Goal: Task Accomplishment & Management: Manage account settings

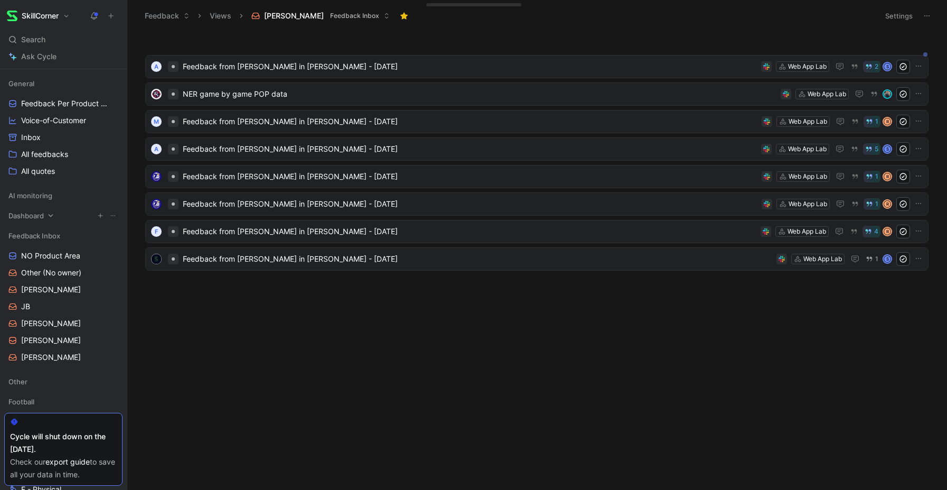
scroll to position [93, 0]
click at [42, 159] on span "All feedbacks" at bounding box center [44, 153] width 47 height 11
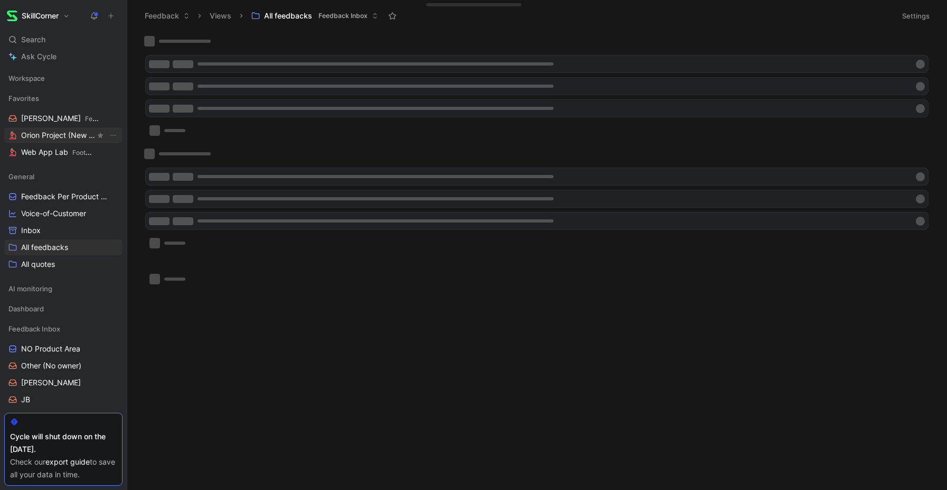
click at [57, 134] on span "Orion Project (New Web App) Football" at bounding box center [58, 135] width 74 height 11
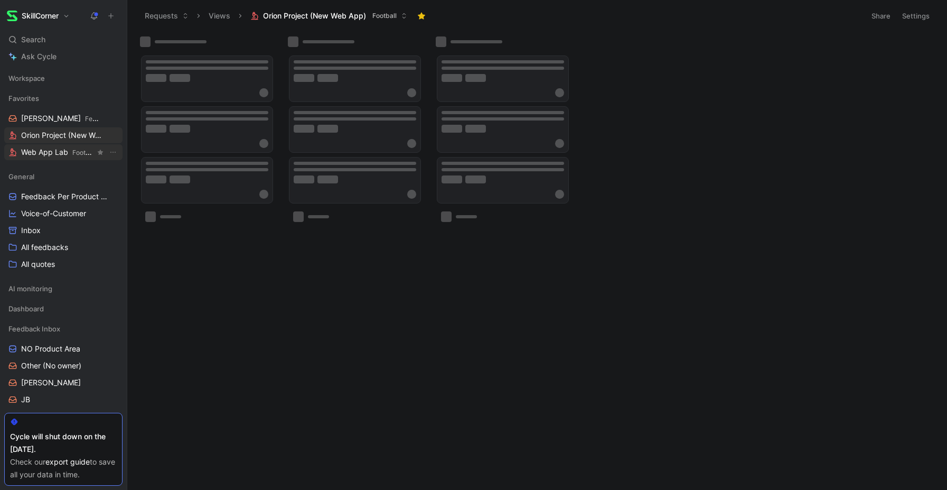
click at [49, 156] on span "Web App Lab Football" at bounding box center [58, 152] width 74 height 11
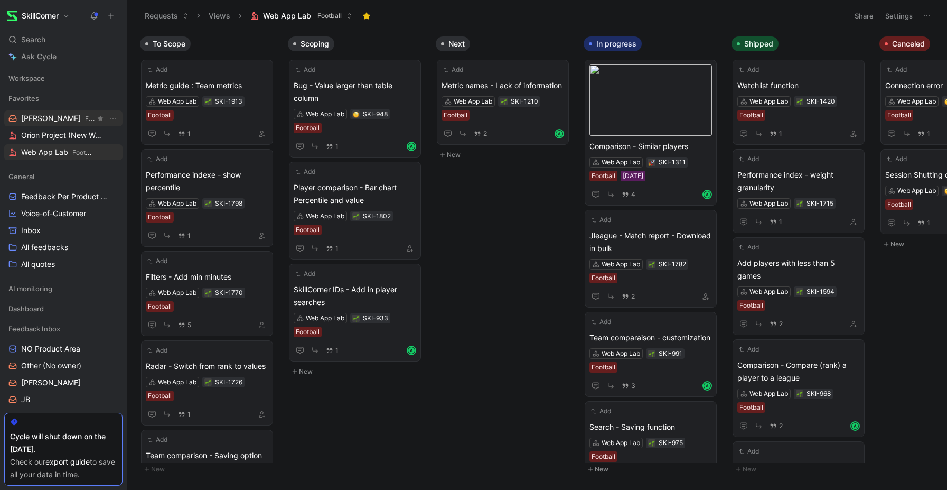
click at [85, 118] on span "Feedback Inbox" at bounding box center [108, 119] width 47 height 8
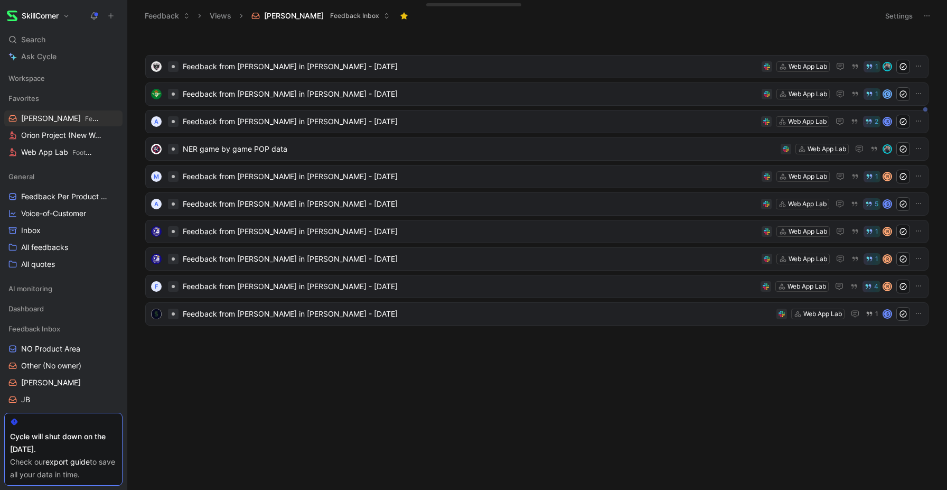
click at [330, 17] on span "Feedback Inbox" at bounding box center [354, 16] width 49 height 11
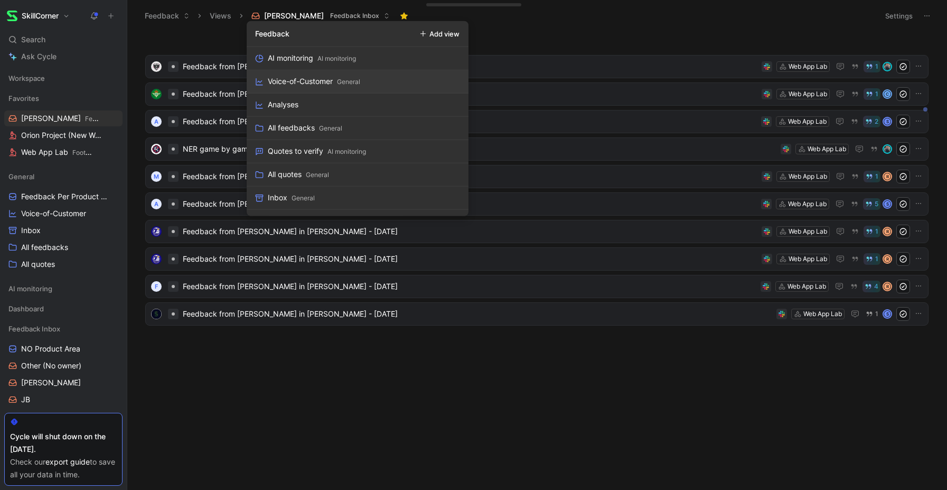
click at [330, 13] on span "Feedback Inbox" at bounding box center [354, 16] width 49 height 11
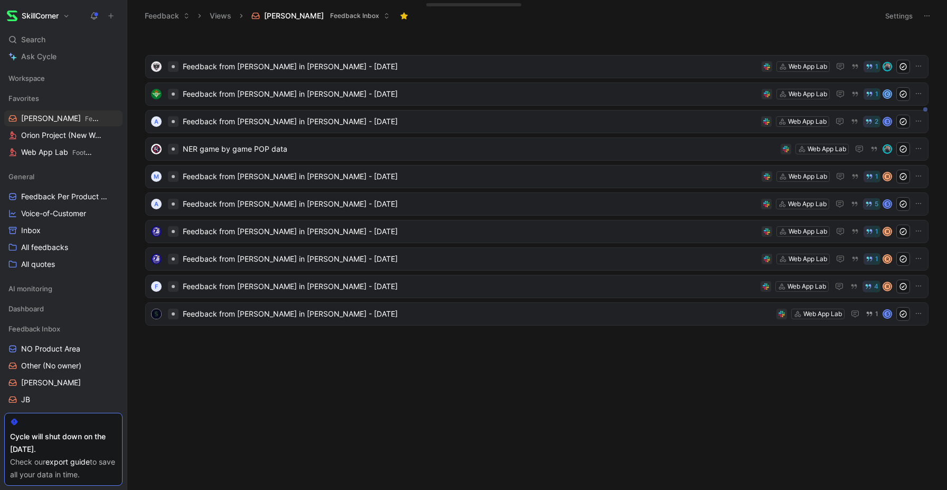
click at [330, 15] on span "Feedback Inbox" at bounding box center [354, 16] width 49 height 11
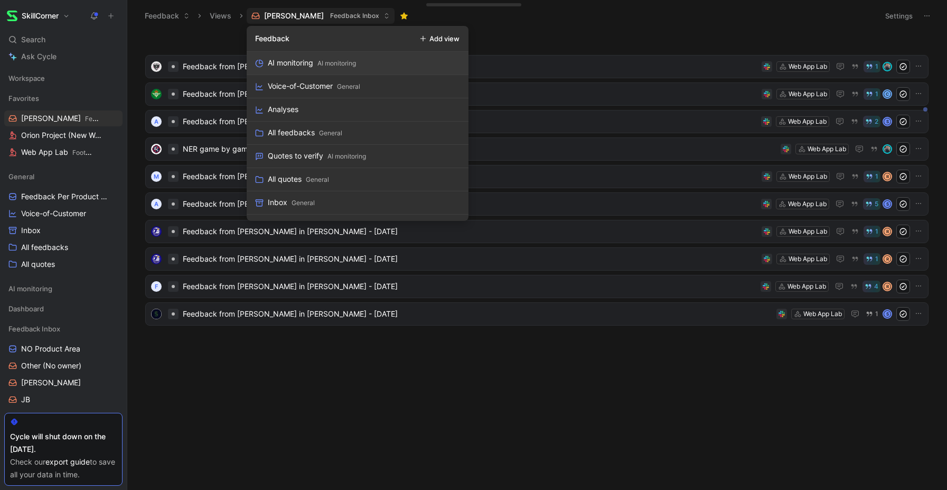
click at [455, 38] on button "Add view" at bounding box center [439, 38] width 49 height 15
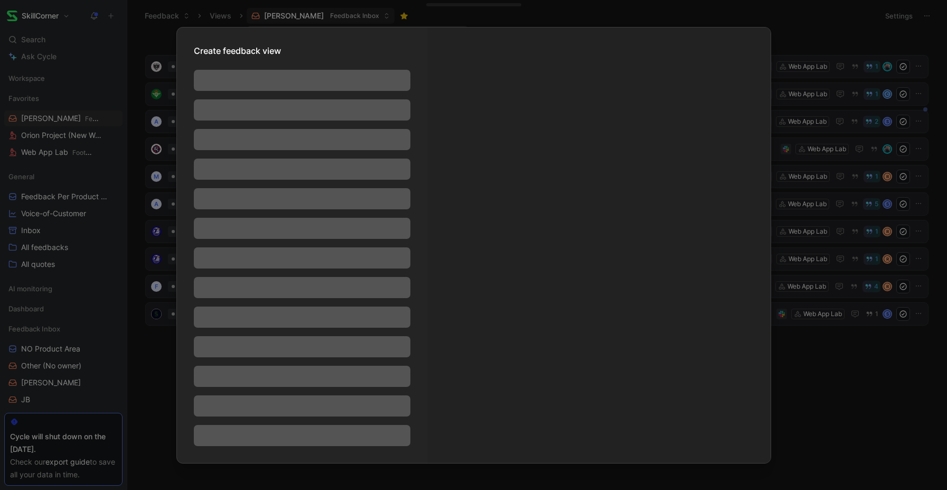
click at [831, 399] on div at bounding box center [473, 245] width 947 height 490
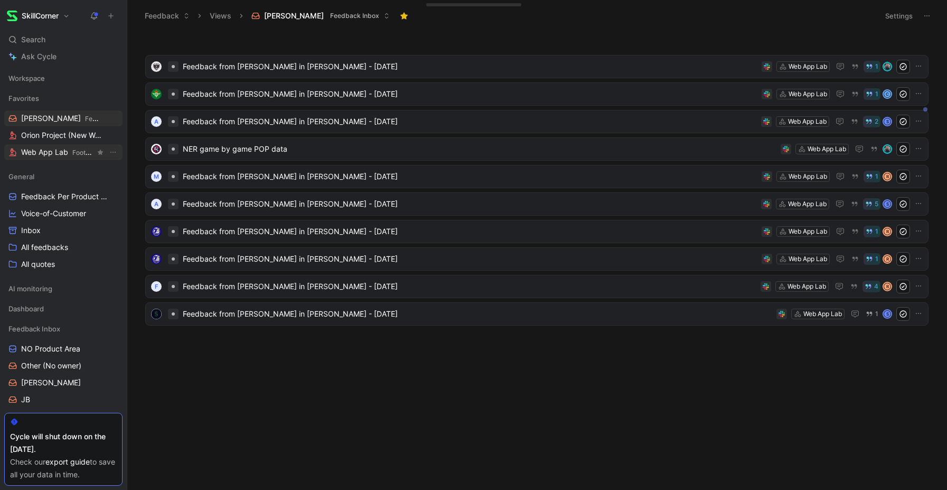
click at [62, 149] on span "Web App Lab Football" at bounding box center [58, 152] width 74 height 11
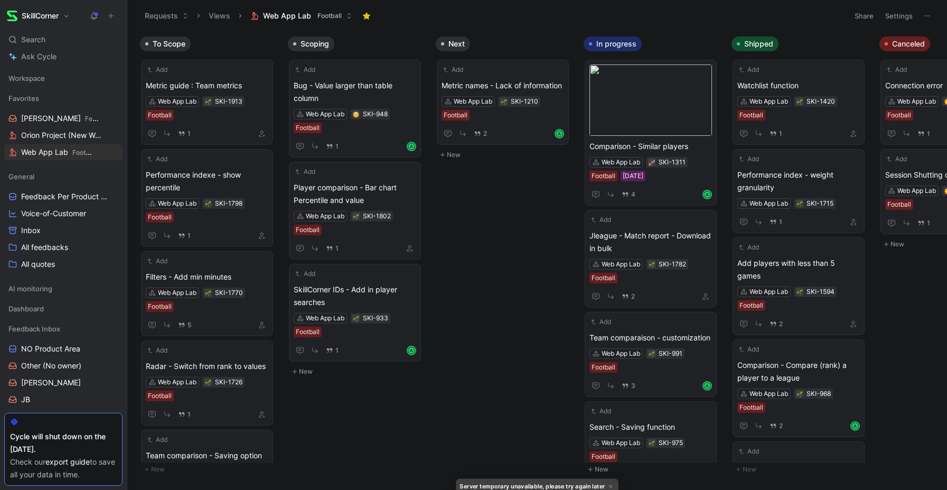
click at [927, 19] on icon at bounding box center [927, 16] width 8 height 8
click at [346, 16] on icon at bounding box center [349, 16] width 6 height 6
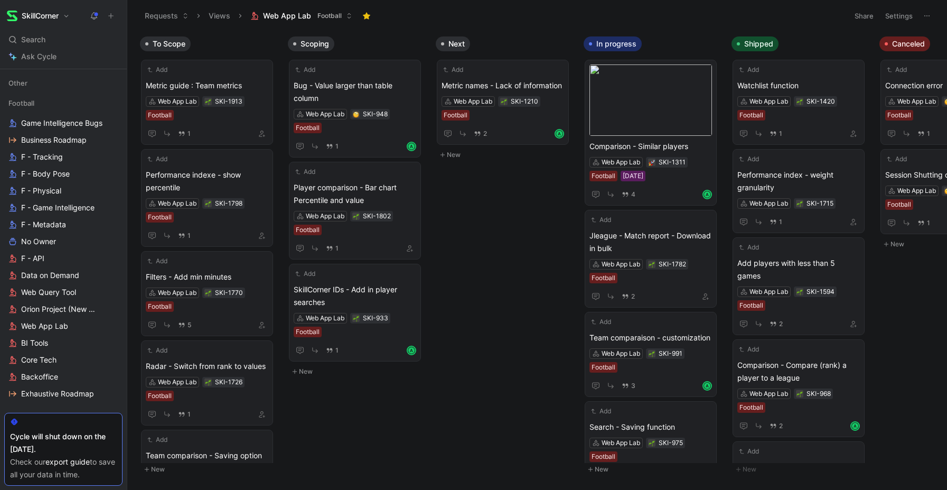
scroll to position [400, 0]
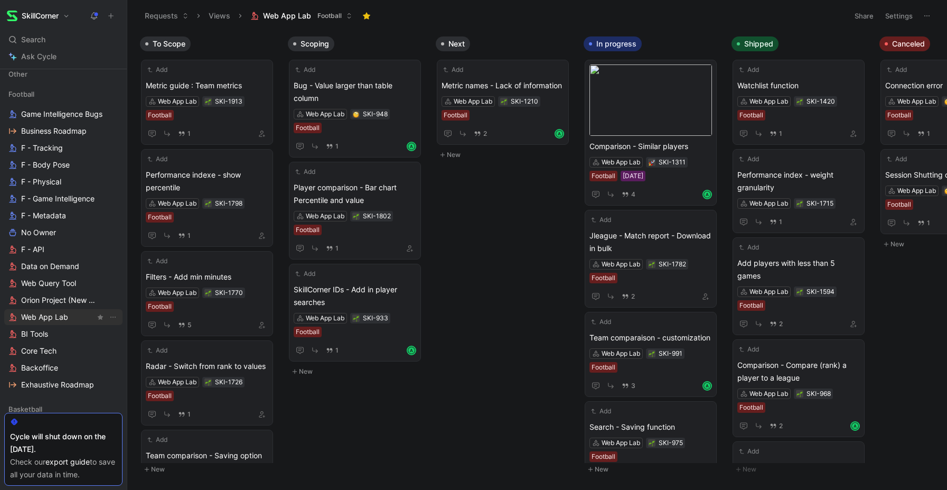
click at [52, 315] on span "Web App Lab" at bounding box center [44, 317] width 47 height 11
click at [114, 316] on icon "View actions" at bounding box center [113, 317] width 8 height 8
click at [341, 14] on button "Web App Lab Football" at bounding box center [301, 16] width 111 height 16
click at [919, 13] on button at bounding box center [926, 15] width 15 height 15
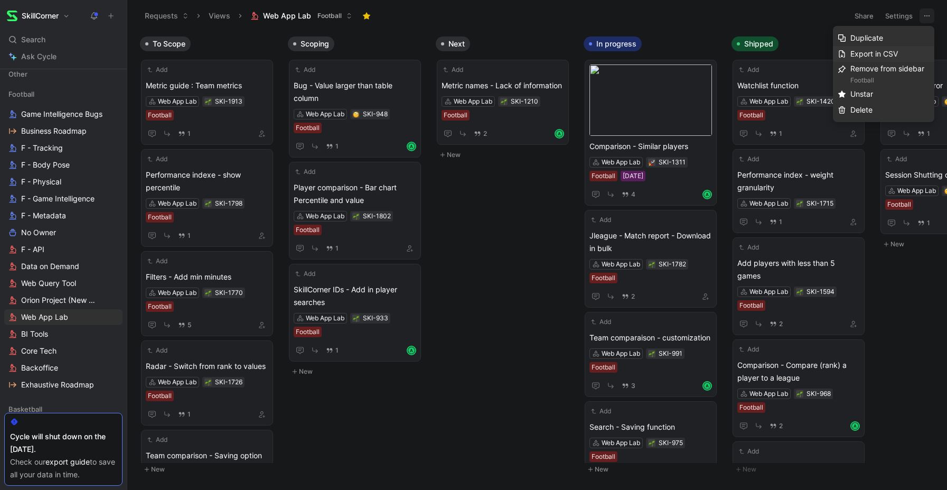
click at [874, 55] on span "Export in CSV" at bounding box center [874, 53] width 48 height 9
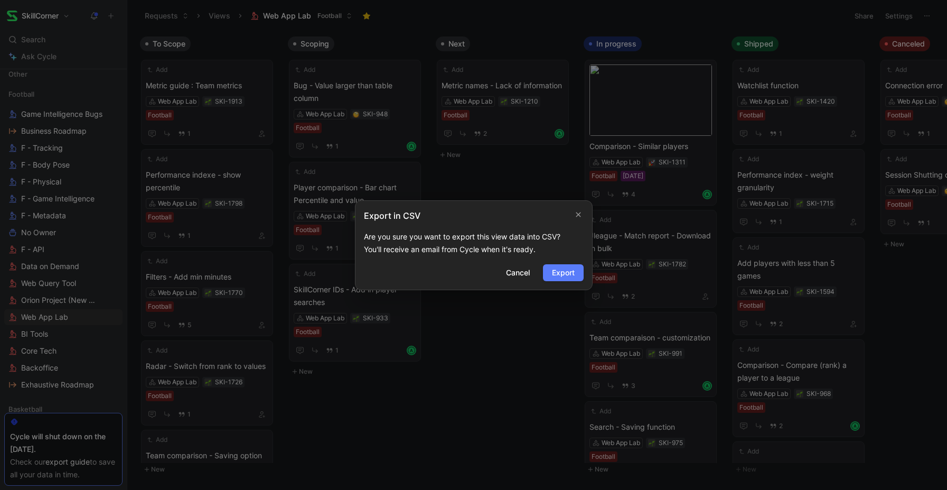
click at [557, 276] on span "Export" at bounding box center [563, 272] width 23 height 13
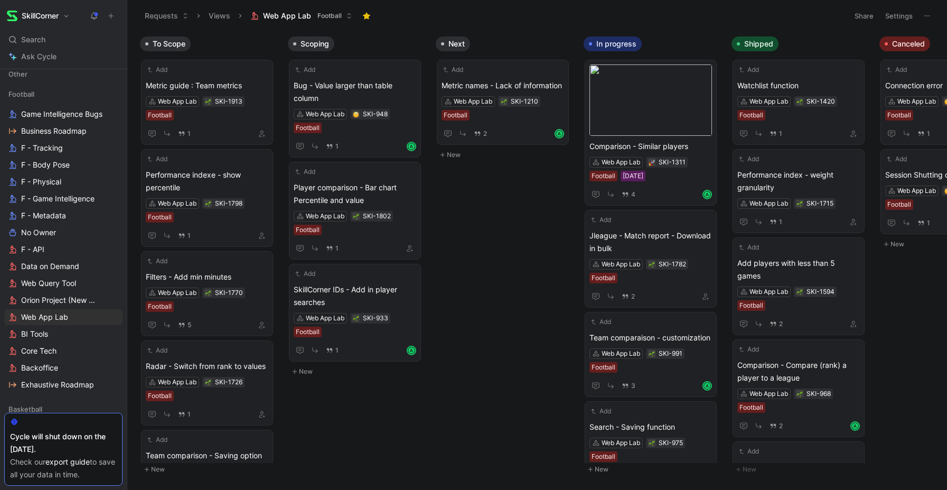
click at [865, 16] on button "Share" at bounding box center [864, 15] width 29 height 15
click at [908, 14] on html "SkillCorner Search ⌘ K Ask Cycle Workspace Favorites Adrien Feedback Inbox Orio…" at bounding box center [473, 245] width 947 height 490
click at [896, 15] on button "Settings" at bounding box center [898, 15] width 37 height 15
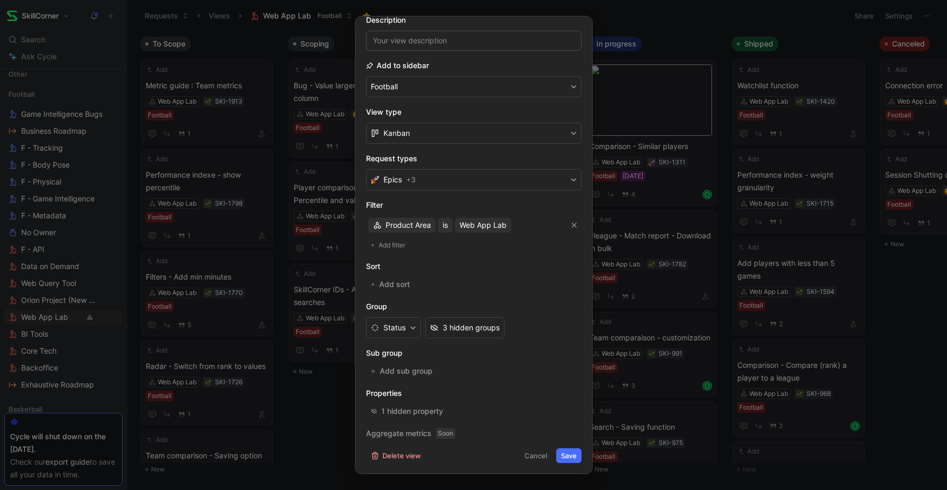
scroll to position [0, 0]
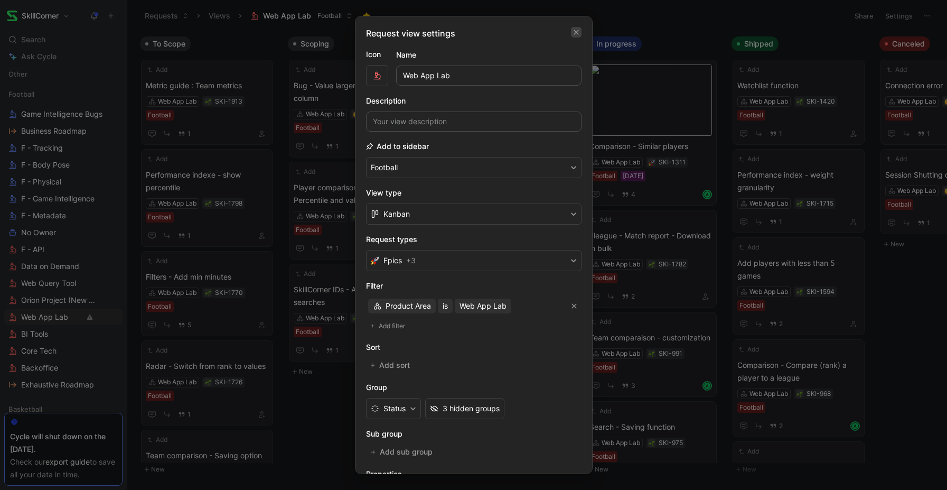
click at [578, 30] on icon "button" at bounding box center [576, 32] width 6 height 8
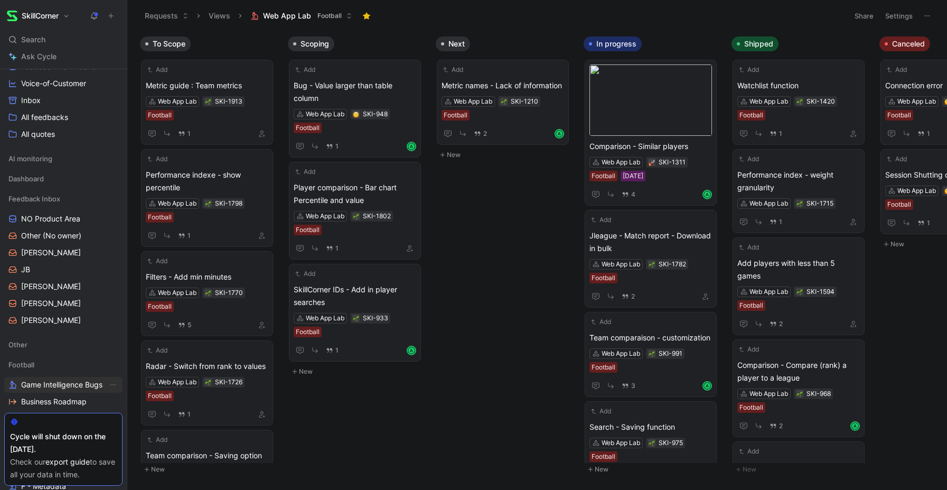
scroll to position [109, 0]
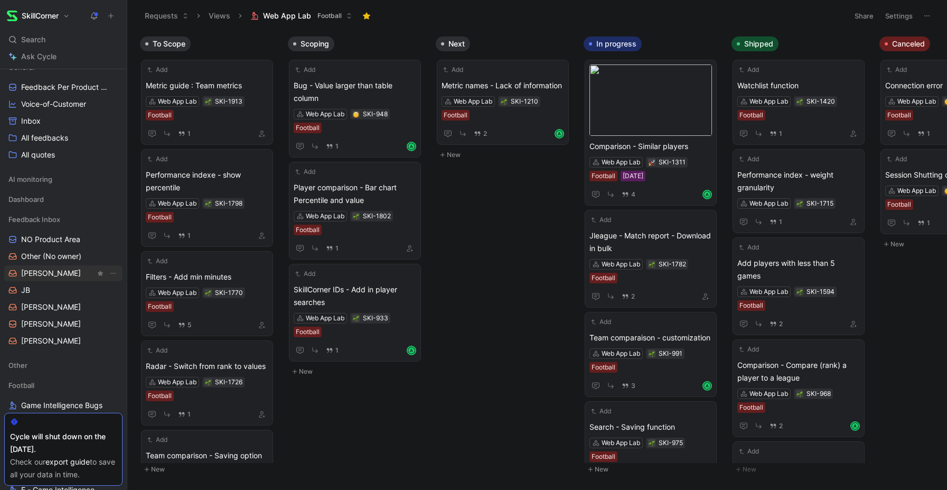
click at [33, 271] on span "[PERSON_NAME]" at bounding box center [51, 273] width 60 height 11
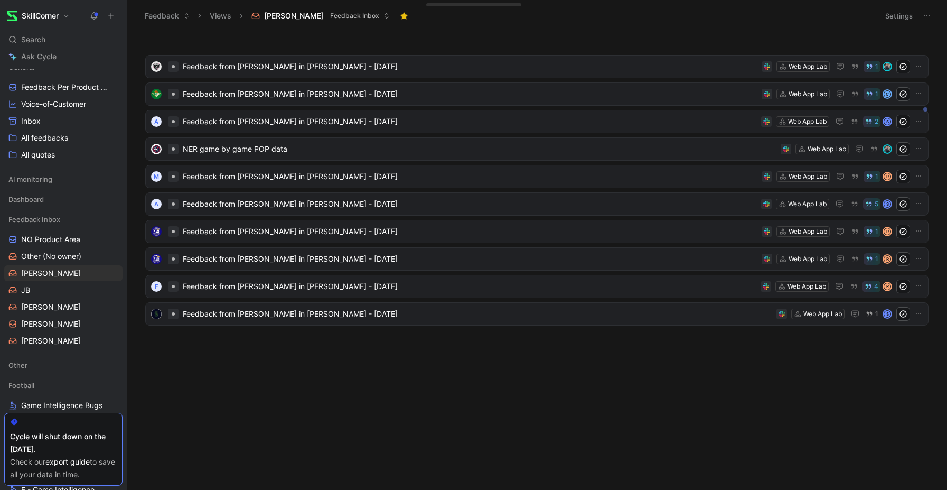
click at [927, 17] on icon at bounding box center [927, 16] width 8 height 8
click at [330, 13] on span "Feedback Inbox" at bounding box center [354, 16] width 49 height 11
click at [907, 15] on button "Settings" at bounding box center [898, 15] width 37 height 15
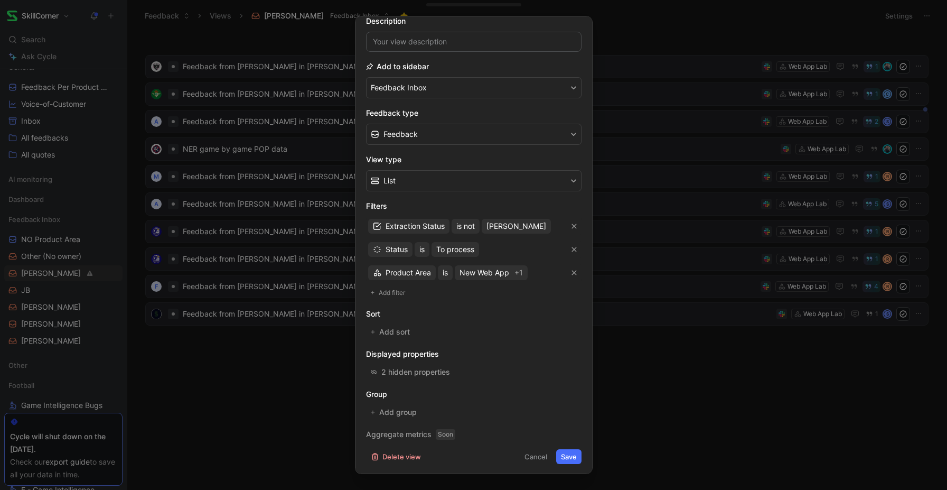
scroll to position [81, 0]
click at [575, 224] on icon "button" at bounding box center [574, 225] width 6 height 6
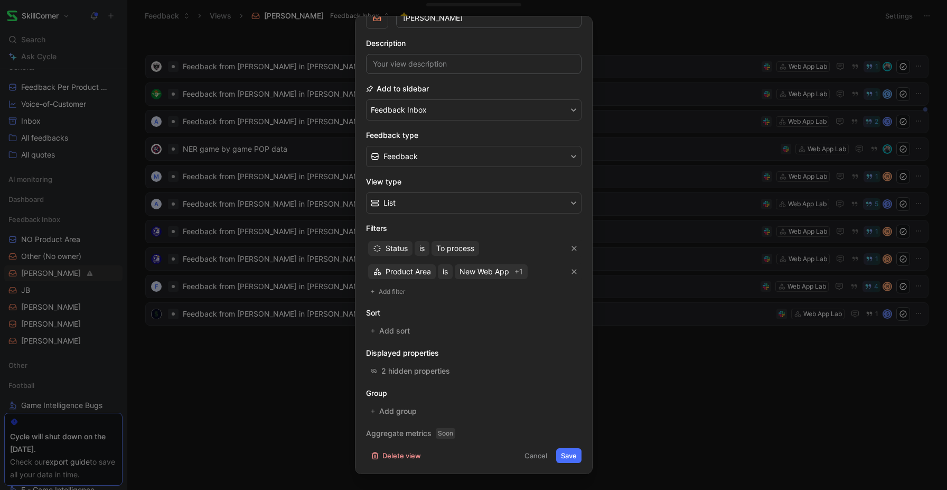
scroll to position [58, 0]
click at [566, 458] on button "Save" at bounding box center [568, 455] width 25 height 15
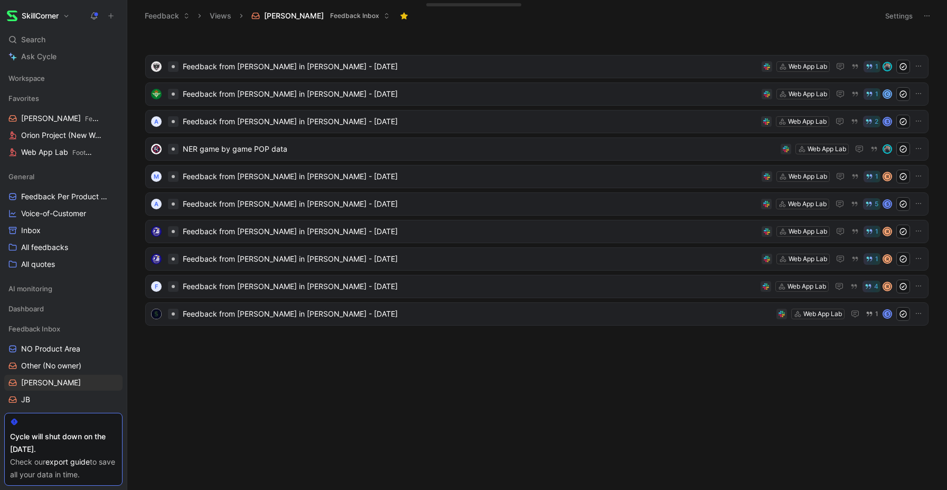
click at [897, 14] on button "Settings" at bounding box center [898, 15] width 37 height 15
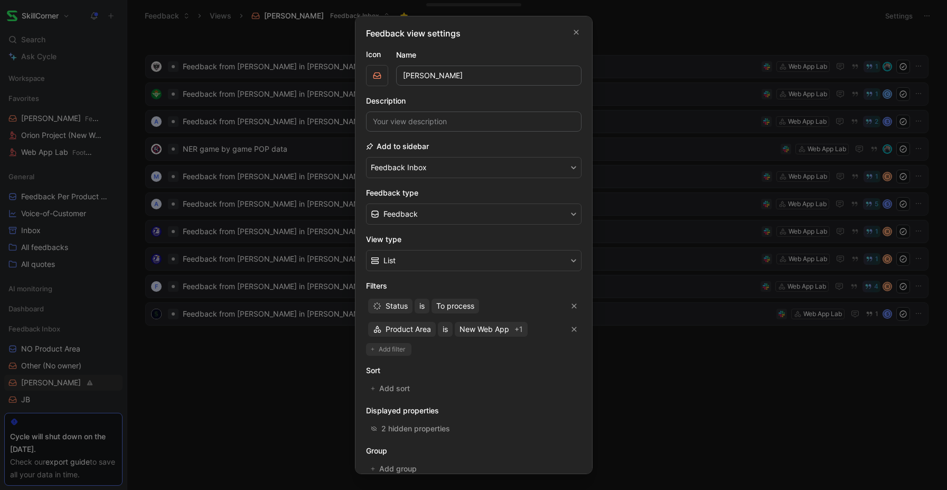
click at [394, 349] on span "Add filter" at bounding box center [392, 349] width 27 height 11
click at [389, 354] on div "Creator is Select users" at bounding box center [473, 352] width 215 height 19
click at [374, 354] on div "Creator is Select users" at bounding box center [473, 352] width 215 height 19
drag, startPoint x: 400, startPoint y: 353, endPoint x: 428, endPoint y: 353, distance: 27.5
click at [400, 353] on div "Creator is Select users" at bounding box center [473, 352] width 215 height 19
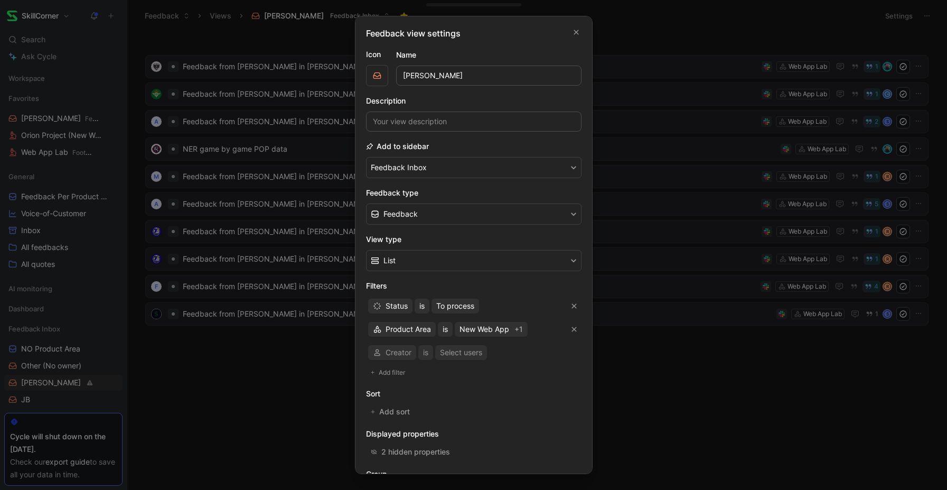
click at [458, 352] on div "Creator is Select users" at bounding box center [473, 352] width 215 height 19
click at [390, 352] on div "Creator is Select users" at bounding box center [473, 352] width 215 height 19
click at [385, 355] on div "Creator is Select users" at bounding box center [473, 352] width 215 height 19
click at [381, 354] on div "Creator is Select users" at bounding box center [473, 352] width 215 height 19
click at [394, 370] on span "Add filter" at bounding box center [392, 372] width 27 height 11
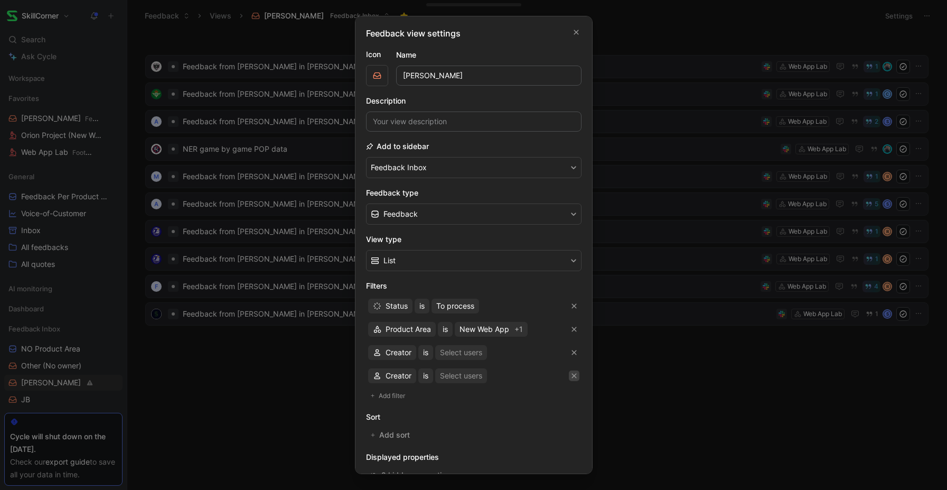
click at [573, 373] on icon "button" at bounding box center [574, 375] width 6 height 6
click at [392, 353] on span "Creator" at bounding box center [399, 352] width 26 height 13
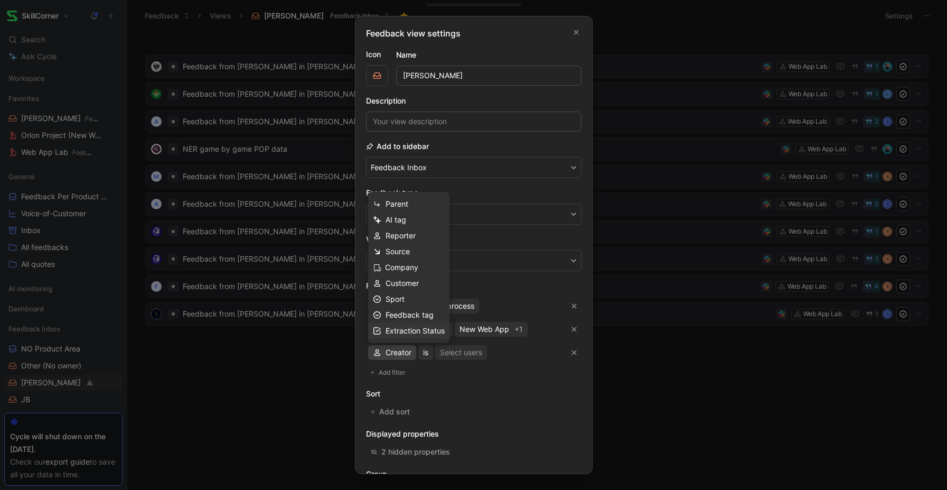
click at [419, 328] on span "Extraction Status" at bounding box center [415, 330] width 59 height 9
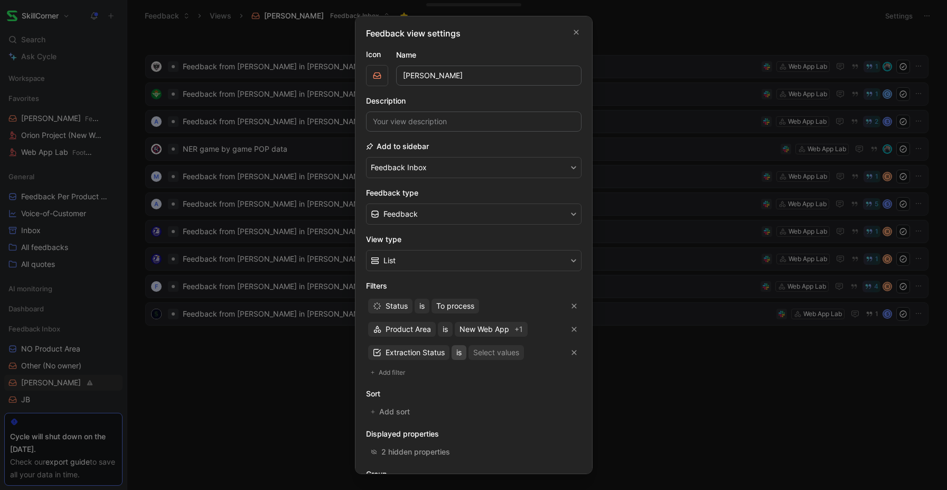
click at [459, 350] on span "is" at bounding box center [458, 352] width 5 height 13
click at [477, 424] on div "is not" at bounding box center [488, 421] width 62 height 13
click at [499, 343] on div "Extraction Status Select values" at bounding box center [473, 352] width 215 height 19
click at [498, 352] on div "Select values" at bounding box center [499, 352] width 46 height 13
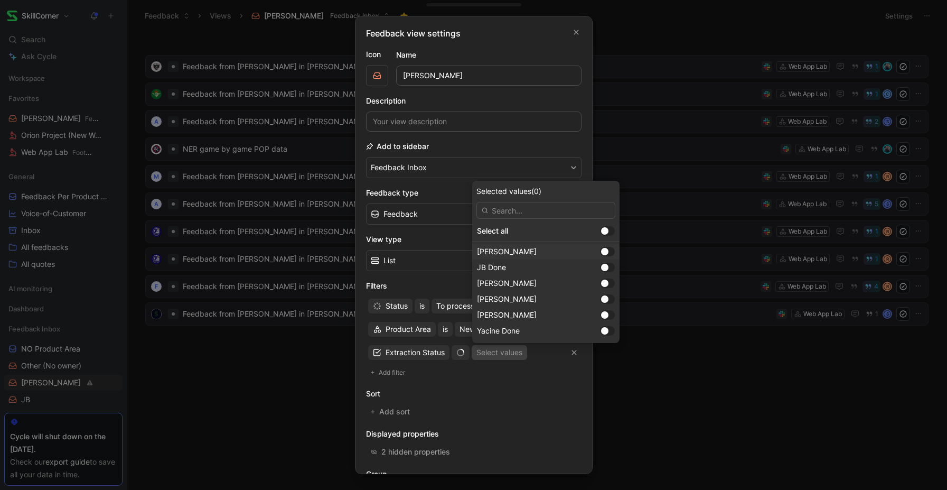
drag, startPoint x: 576, startPoint y: 249, endPoint x: 574, endPoint y: 257, distance: 8.9
click at [601, 249] on div at bounding box center [604, 251] width 7 height 7
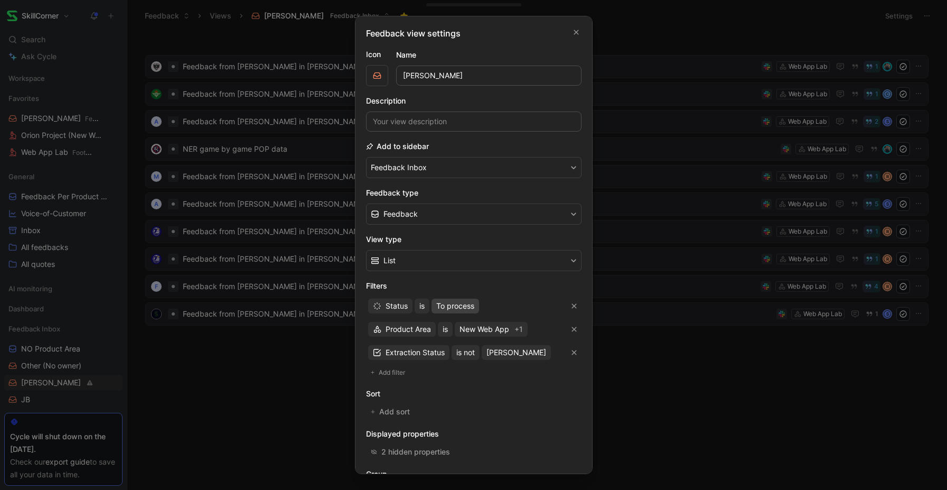
click at [470, 303] on span "To process" at bounding box center [455, 305] width 38 height 13
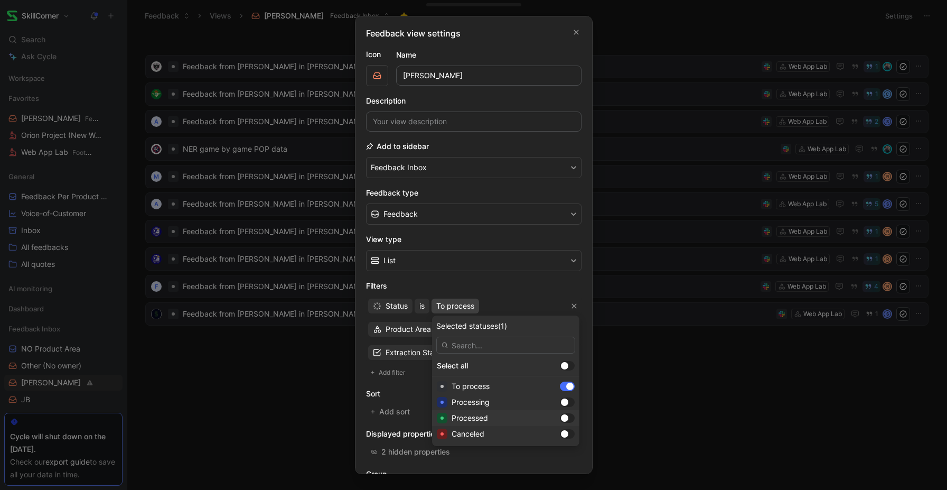
click at [561, 415] on div at bounding box center [564, 417] width 7 height 7
click at [566, 387] on div at bounding box center [569, 385] width 7 height 7
click at [560, 385] on div at bounding box center [567, 386] width 15 height 10
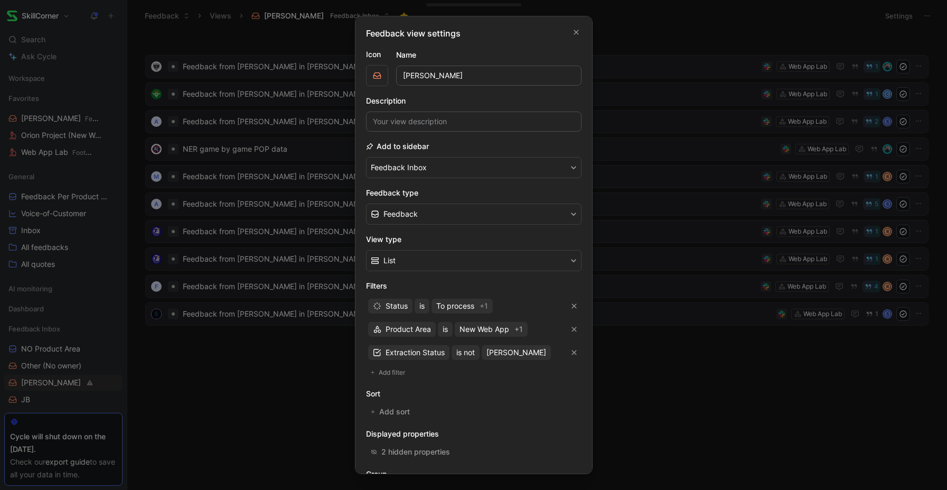
scroll to position [81, 0]
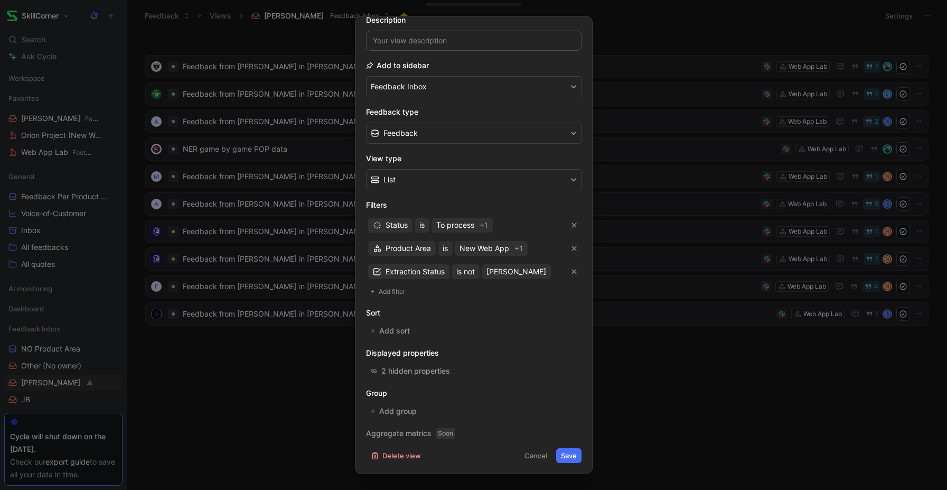
click at [571, 455] on button "Save" at bounding box center [568, 455] width 25 height 15
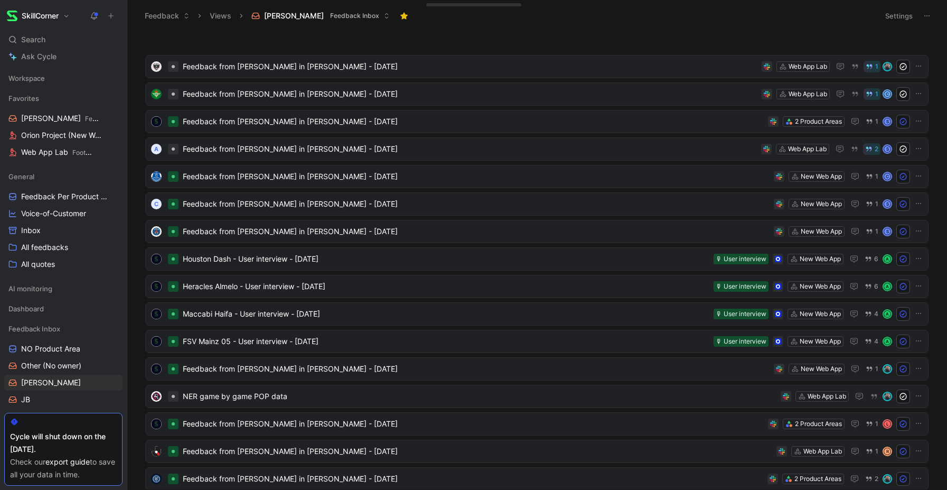
click at [925, 15] on use at bounding box center [926, 15] width 5 height 1
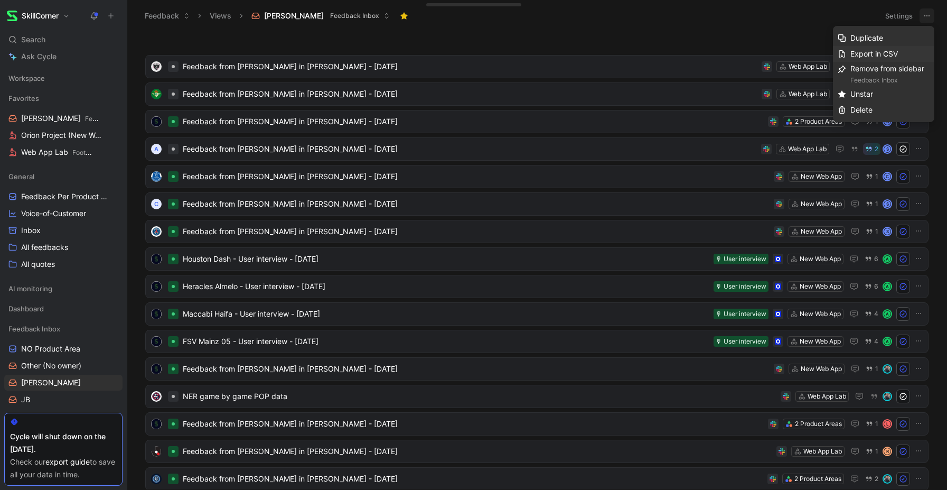
click at [881, 51] on span "Export in CSV" at bounding box center [874, 53] width 48 height 9
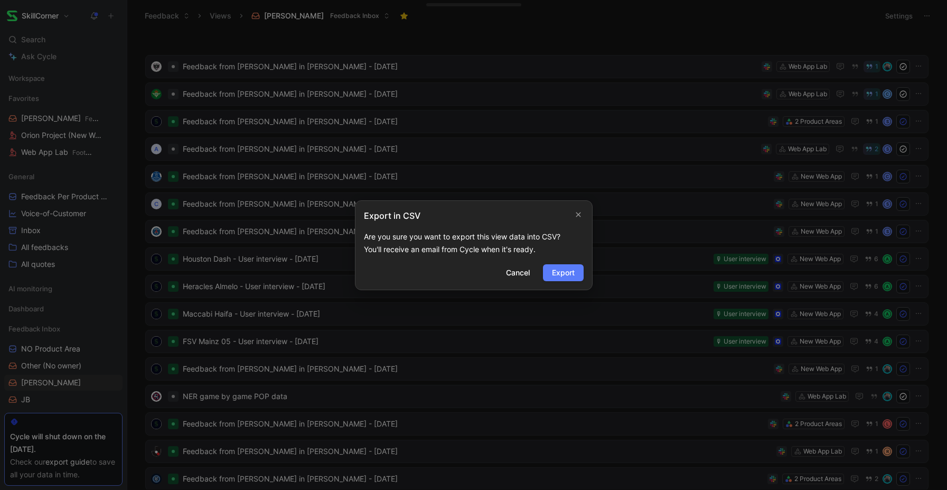
click at [559, 269] on span "Export" at bounding box center [563, 272] width 23 height 13
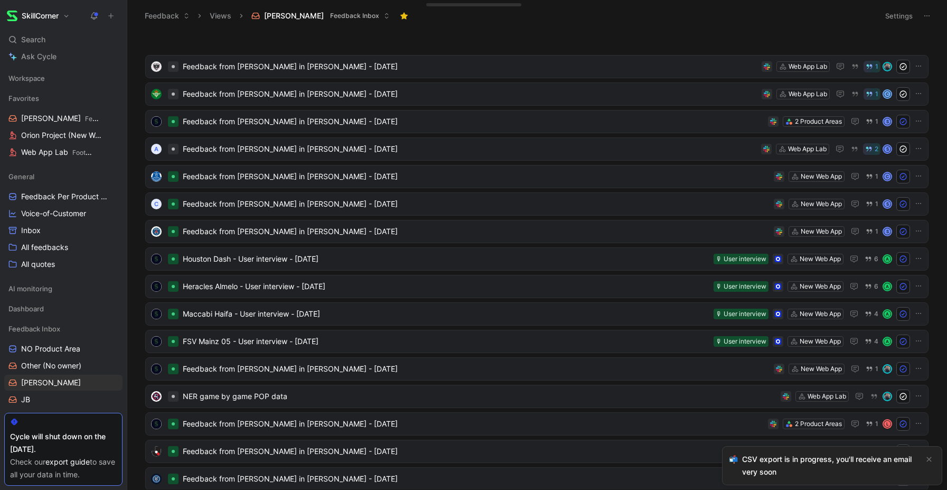
click at [904, 20] on button "Settings" at bounding box center [898, 15] width 37 height 15
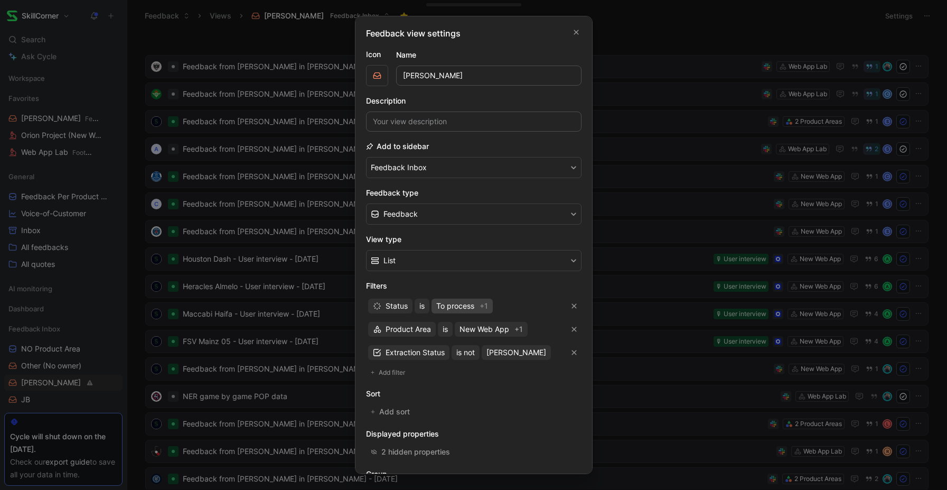
click at [468, 311] on span "To process" at bounding box center [455, 305] width 38 height 13
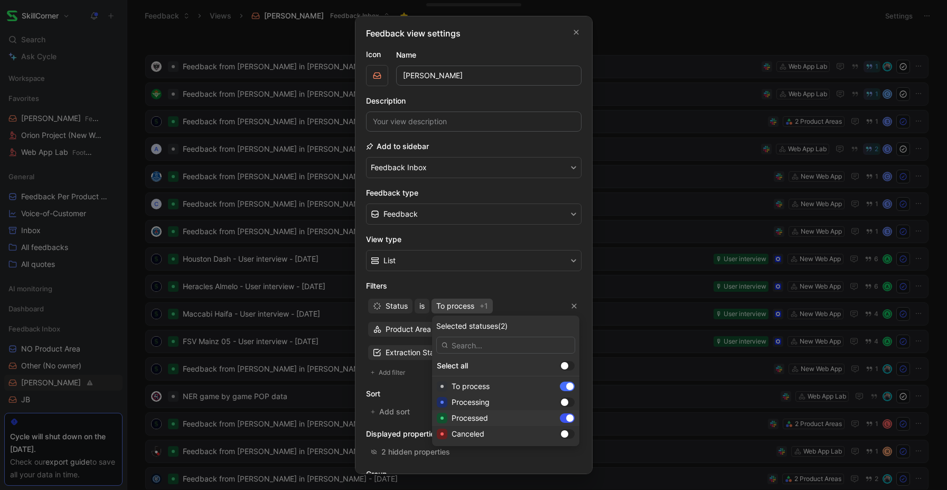
click at [566, 416] on div at bounding box center [569, 417] width 7 height 7
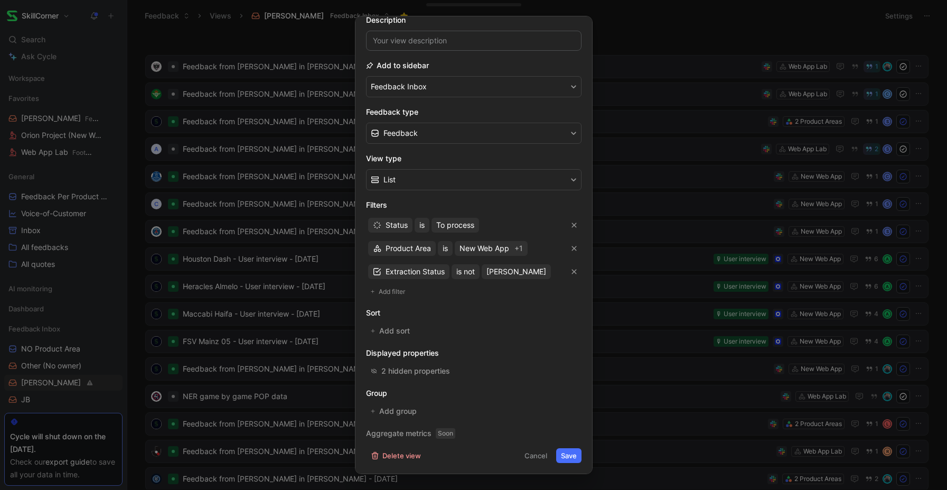
click at [562, 455] on button "Save" at bounding box center [568, 455] width 25 height 15
